Goal: Information Seeking & Learning: Learn about a topic

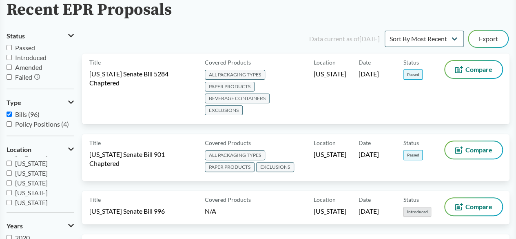
scroll to position [56, 0]
click at [10, 173] on input "[US_STATE]" at bounding box center [9, 173] width 5 height 5
checkbox input "true"
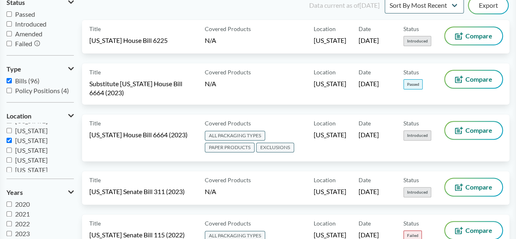
scroll to position [96, 0]
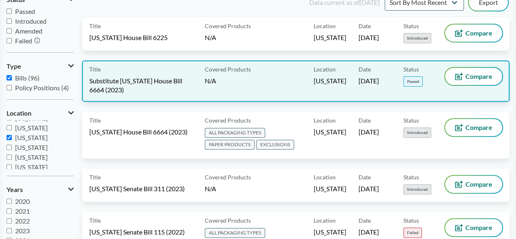
click at [153, 84] on span "Substitute [US_STATE] House Bill 6664 (2023)" at bounding box center [142, 85] width 106 height 18
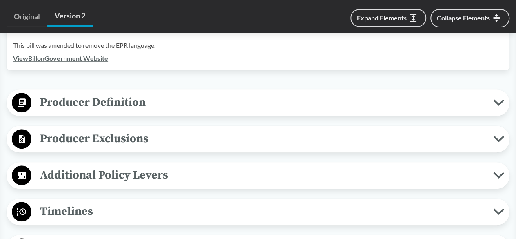
scroll to position [294, 0]
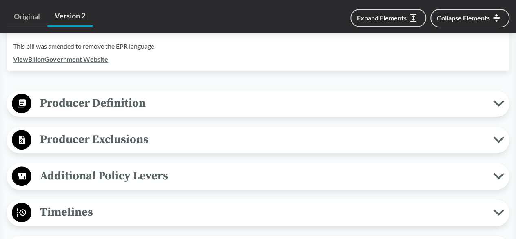
click at [492, 103] on span "Producer Definition" at bounding box center [262, 103] width 462 height 18
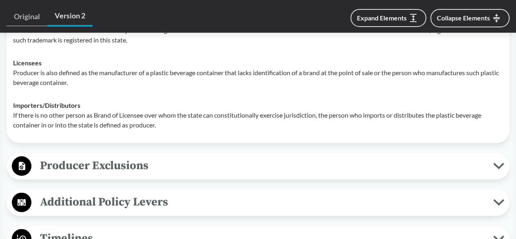
scroll to position [424, 0]
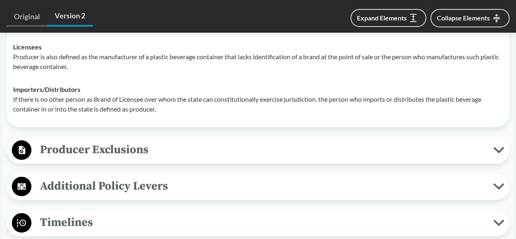
click at [499, 149] on icon at bounding box center [498, 149] width 11 height 7
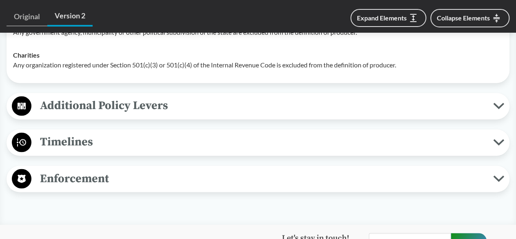
scroll to position [632, 0]
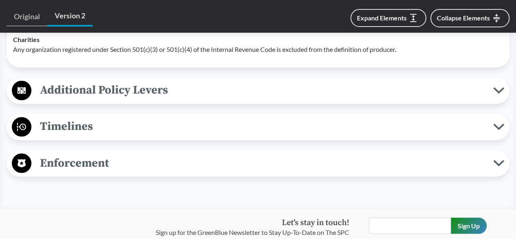
click at [500, 89] on icon at bounding box center [498, 90] width 9 height 4
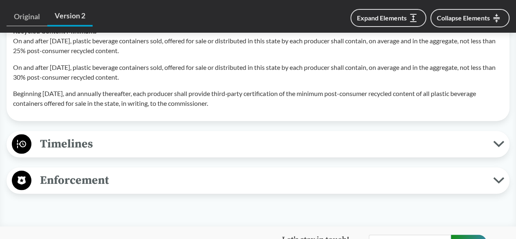
scroll to position [713, 0]
click at [499, 144] on icon at bounding box center [498, 143] width 9 height 4
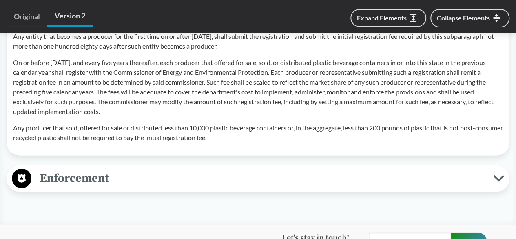
scroll to position [893, 0]
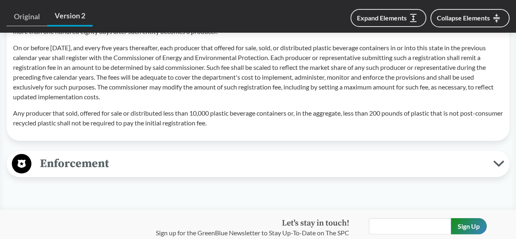
click at [497, 158] on button "Enforcement" at bounding box center [257, 163] width 497 height 21
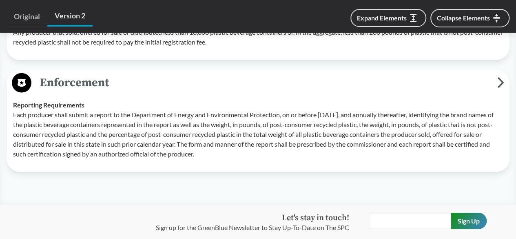
scroll to position [974, 0]
